Goal: Information Seeking & Learning: Find specific fact

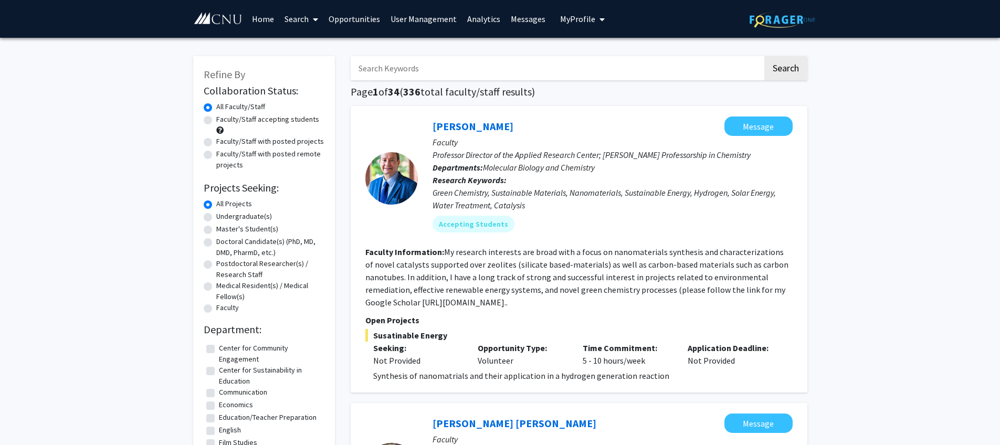
drag, startPoint x: 292, startPoint y: 18, endPoint x: 291, endPoint y: 27, distance: 8.9
click at [292, 18] on link "Search" at bounding box center [301, 19] width 44 height 37
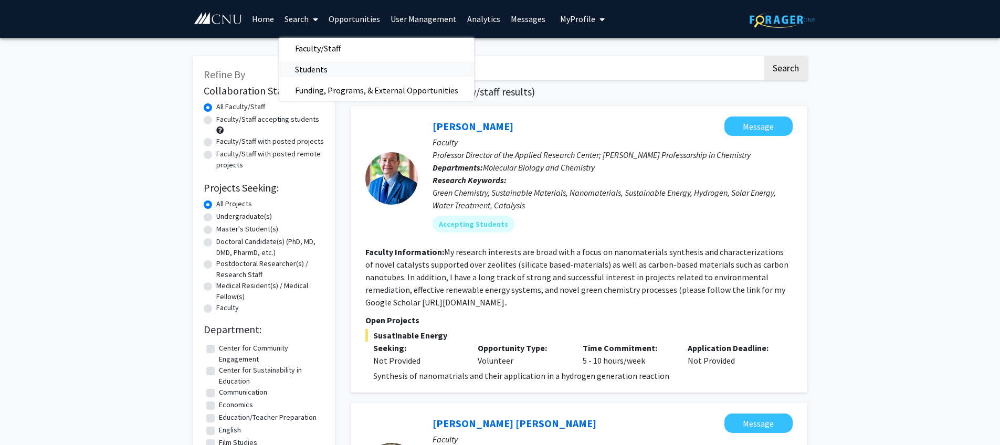
click at [303, 72] on span "Students" at bounding box center [311, 69] width 64 height 21
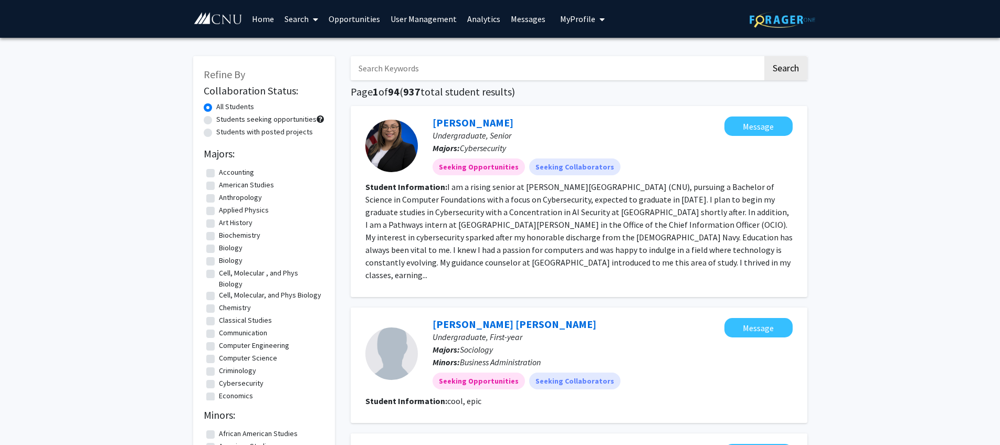
click at [436, 71] on input "Search Keywords" at bounding box center [557, 68] width 412 height 24
type input "hill"
click at [764, 56] on button "Search" at bounding box center [785, 68] width 43 height 24
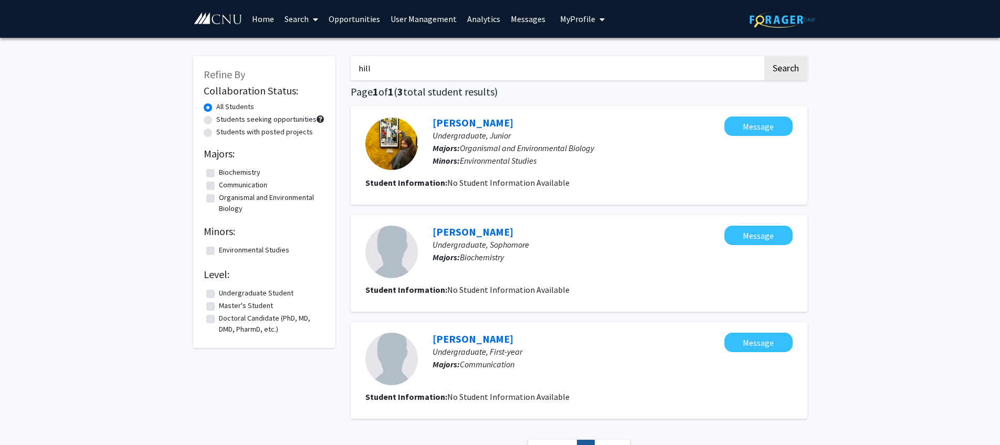
click at [453, 119] on link "[PERSON_NAME]" at bounding box center [472, 122] width 81 height 13
